Goal: Task Accomplishment & Management: Manage account settings

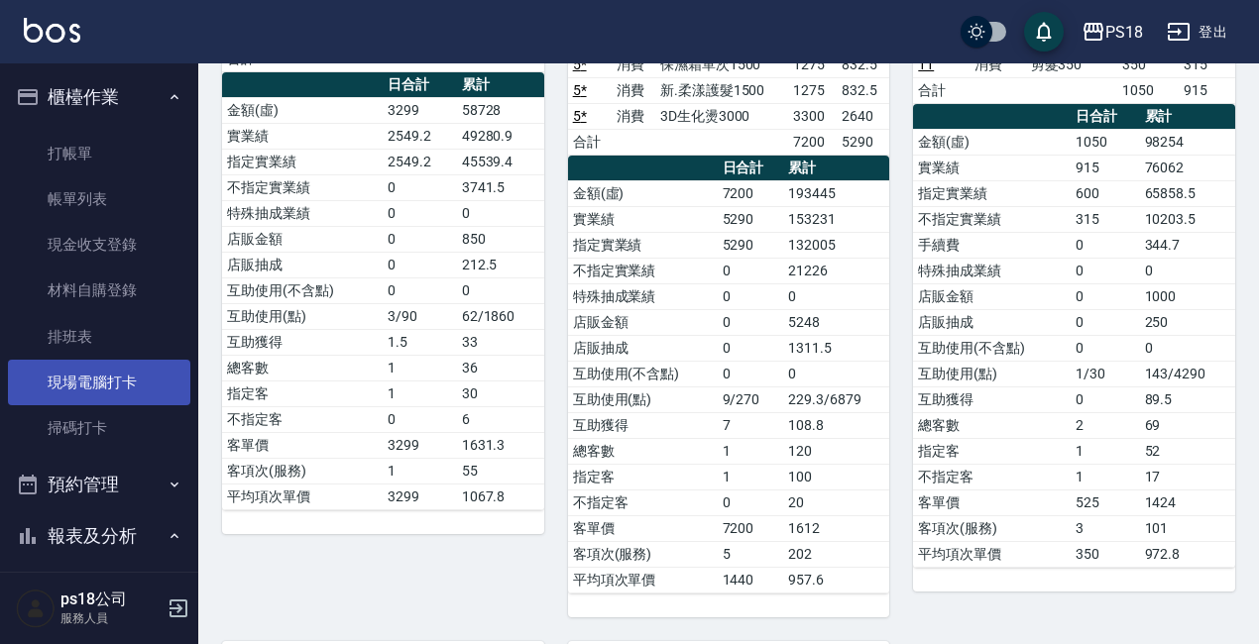
click at [96, 373] on link "現場電腦打卡" at bounding box center [99, 383] width 182 height 46
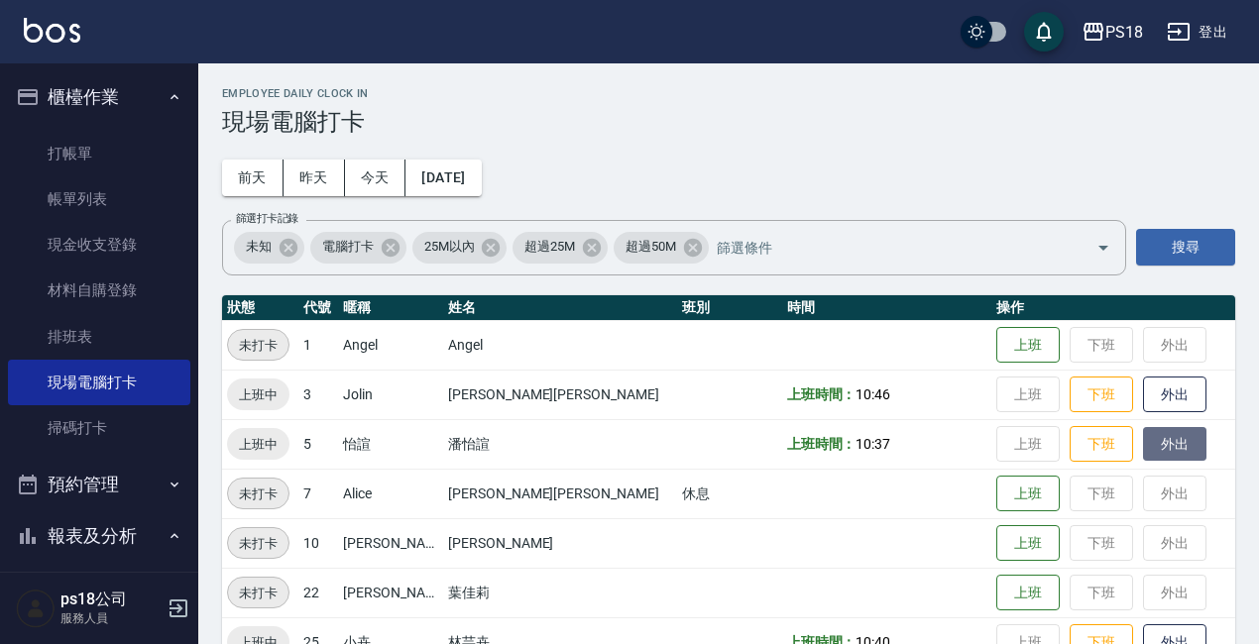
click at [1143, 447] on button "外出" at bounding box center [1174, 444] width 63 height 35
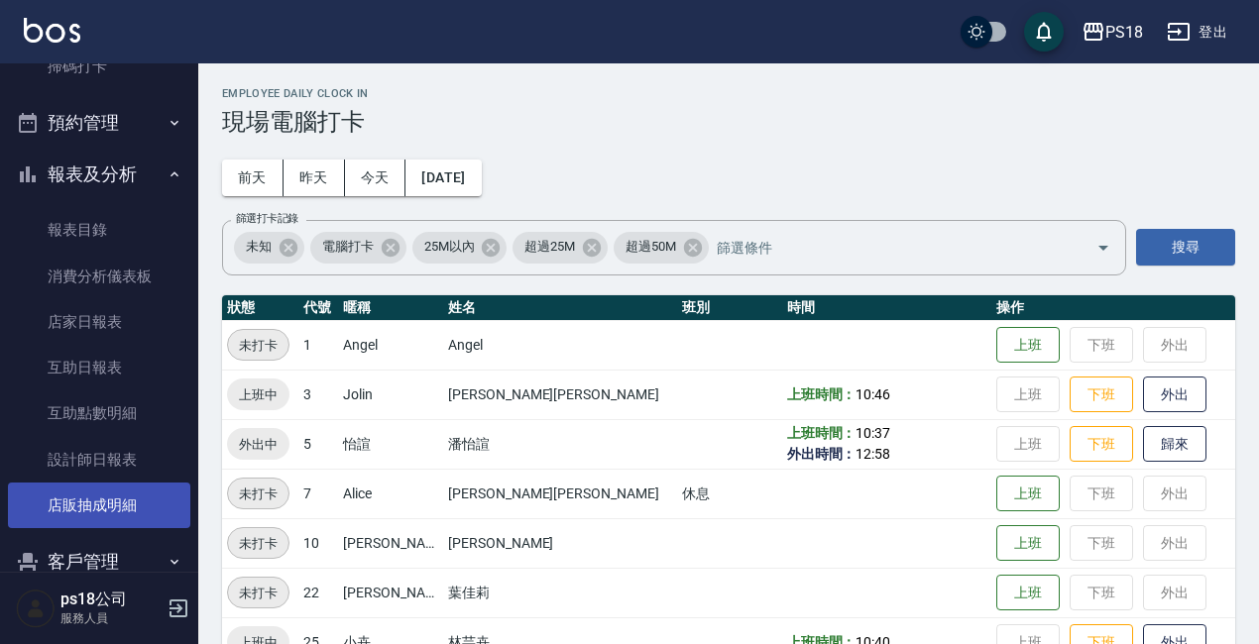
scroll to position [397, 0]
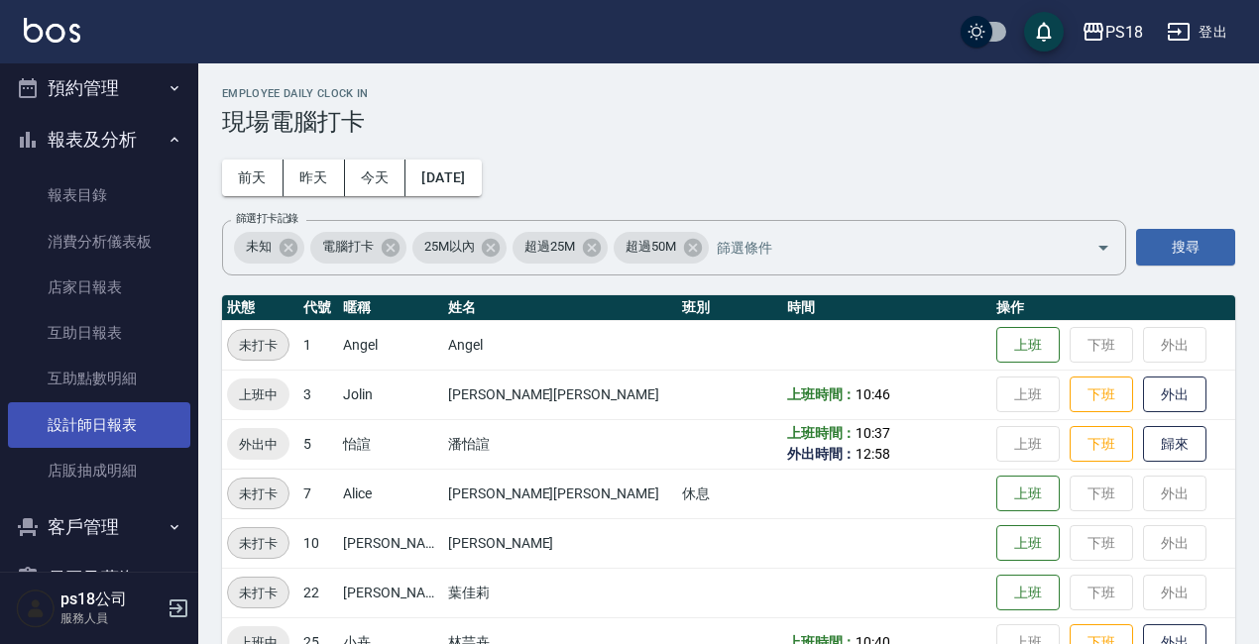
click at [122, 433] on link "設計師日報表" at bounding box center [99, 426] width 182 height 46
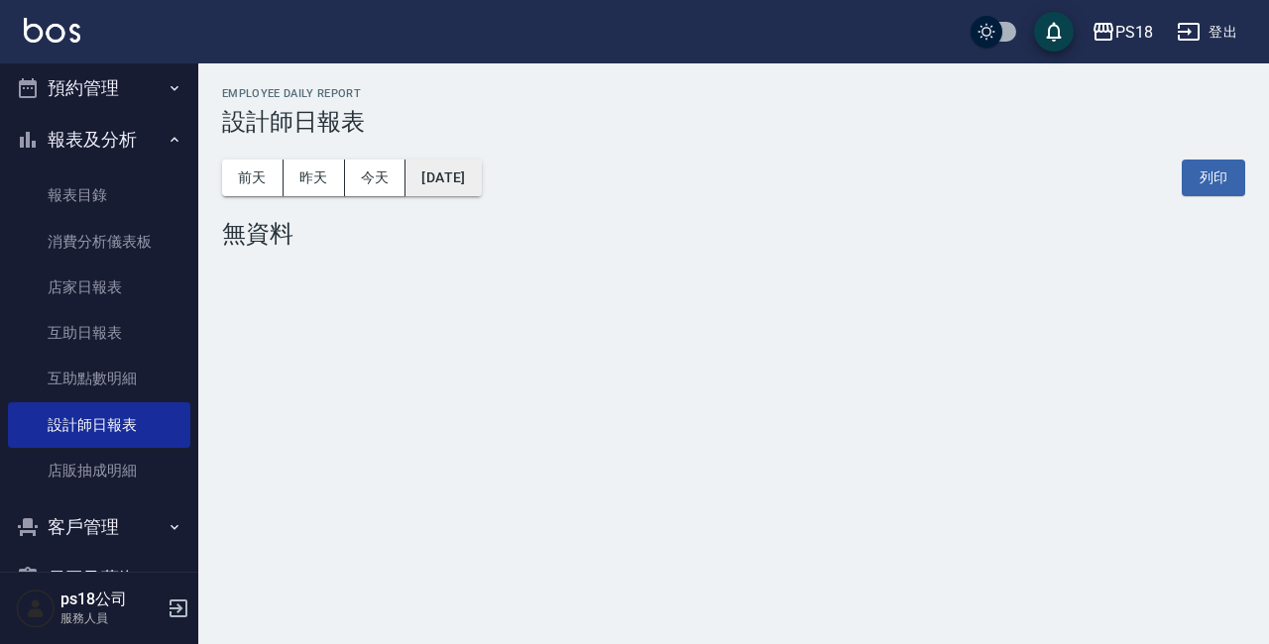
click at [481, 192] on button "[DATE]" at bounding box center [442, 178] width 75 height 37
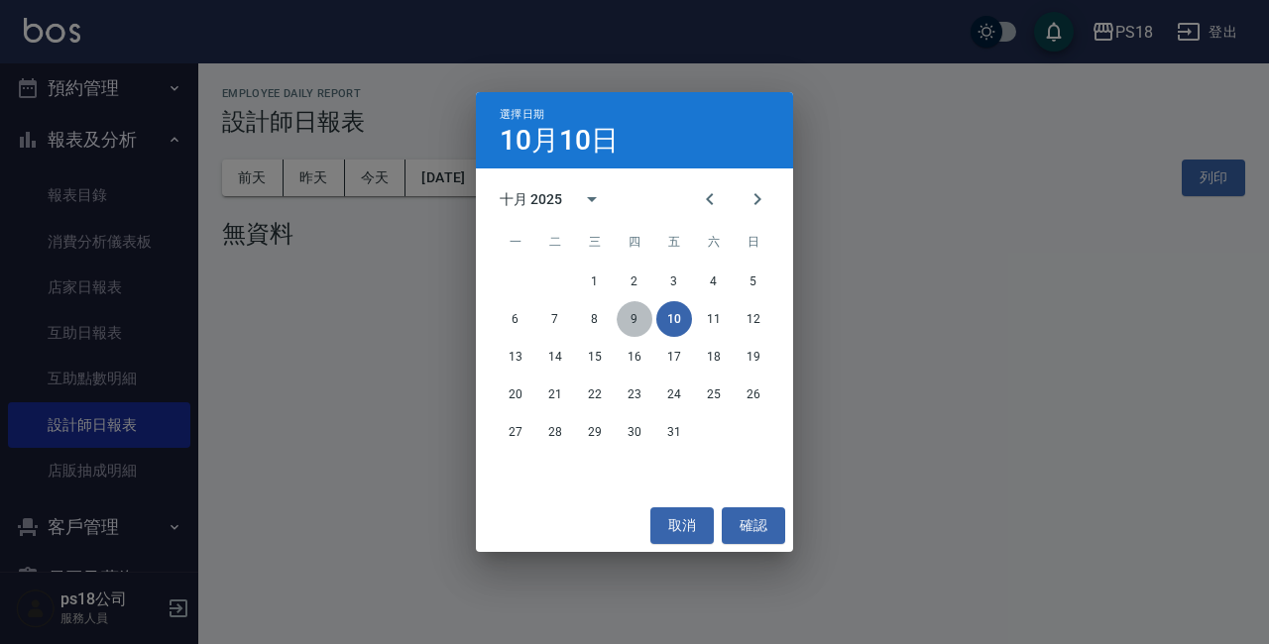
click at [635, 317] on button "9" at bounding box center [635, 319] width 36 height 36
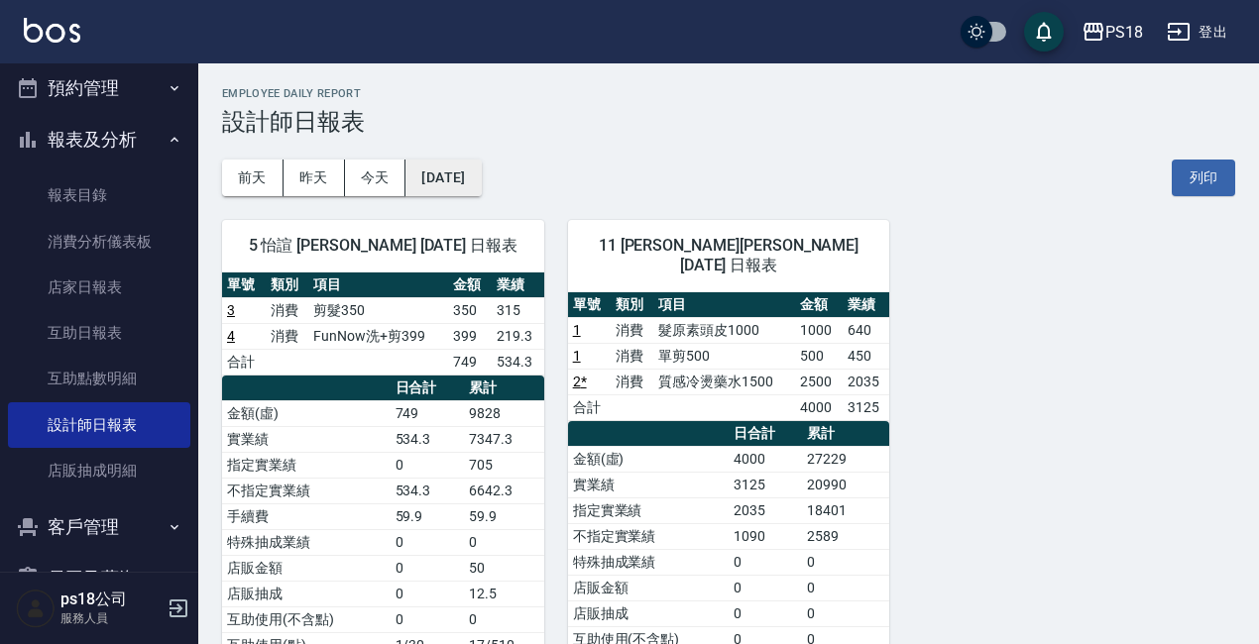
click at [460, 177] on button "[DATE]" at bounding box center [442, 178] width 75 height 37
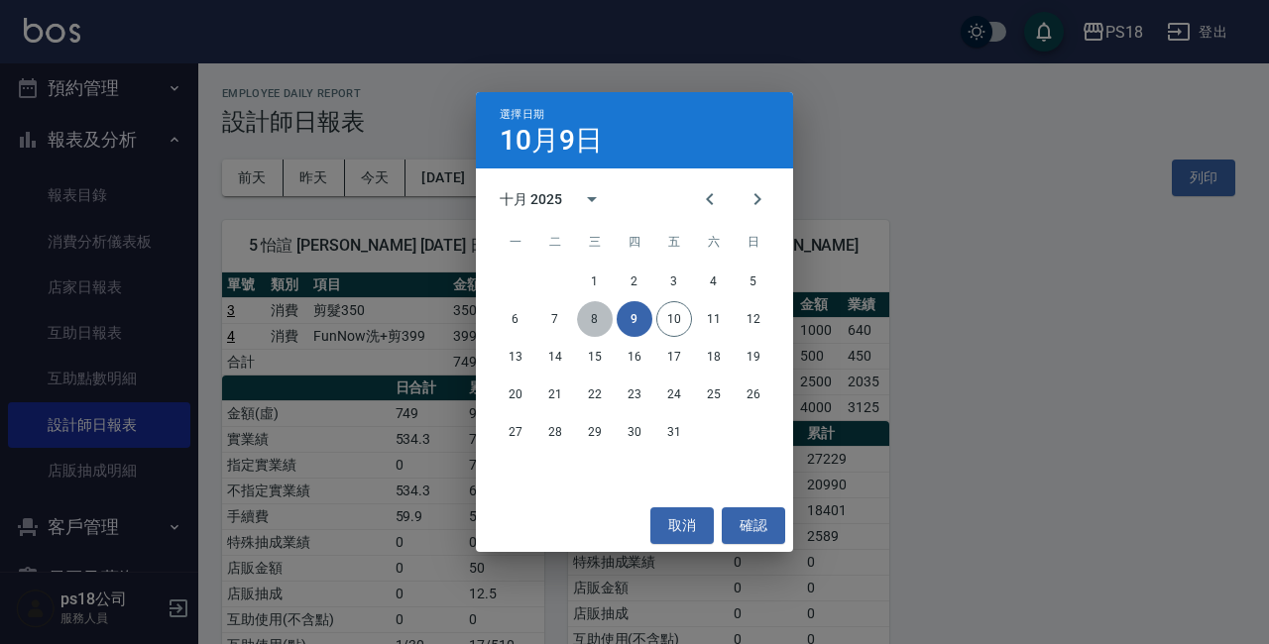
click at [594, 312] on button "8" at bounding box center [595, 319] width 36 height 36
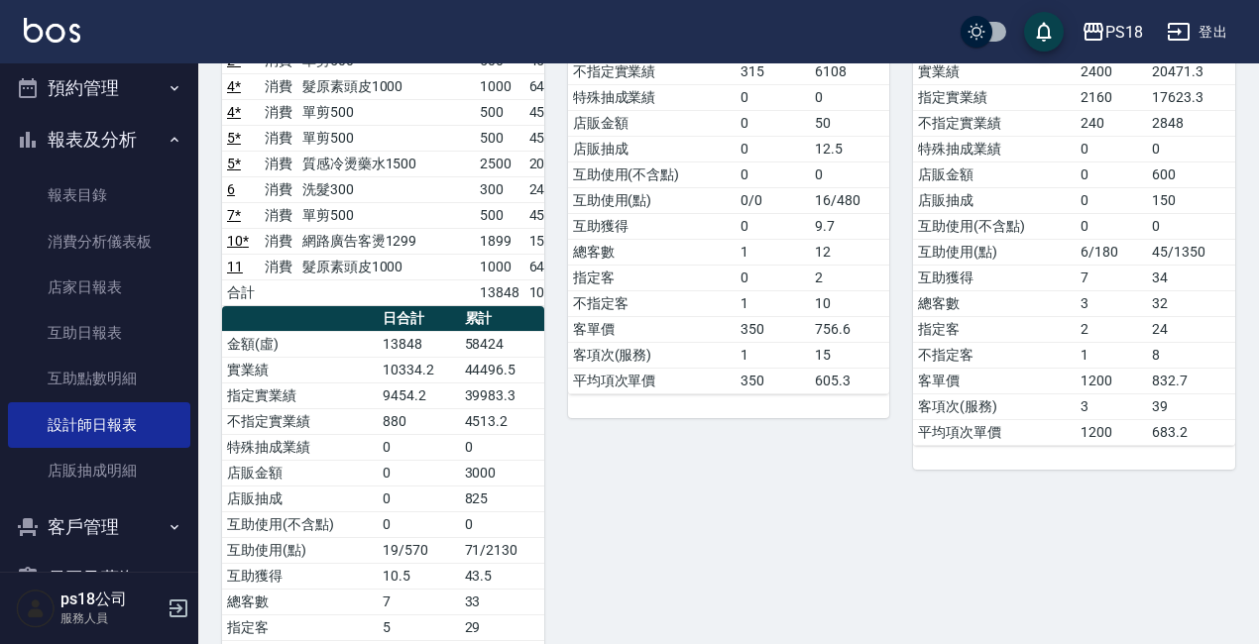
scroll to position [397, 0]
